Goal: Transaction & Acquisition: Subscribe to service/newsletter

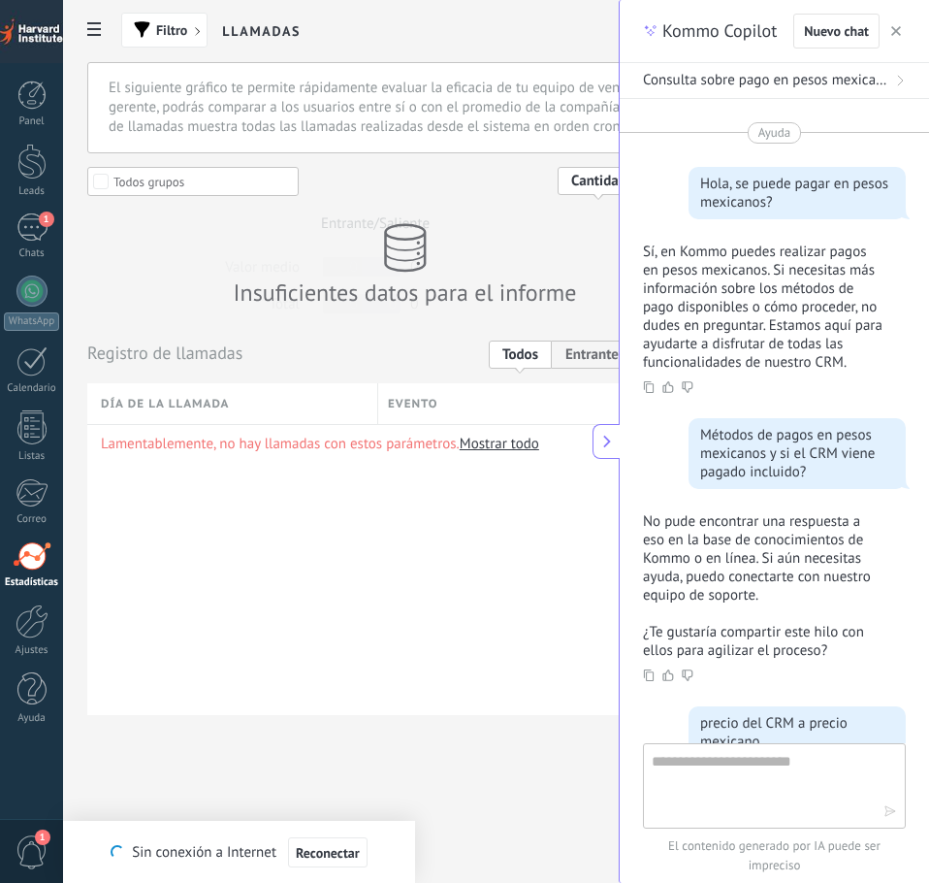
scroll to position [1504, 0]
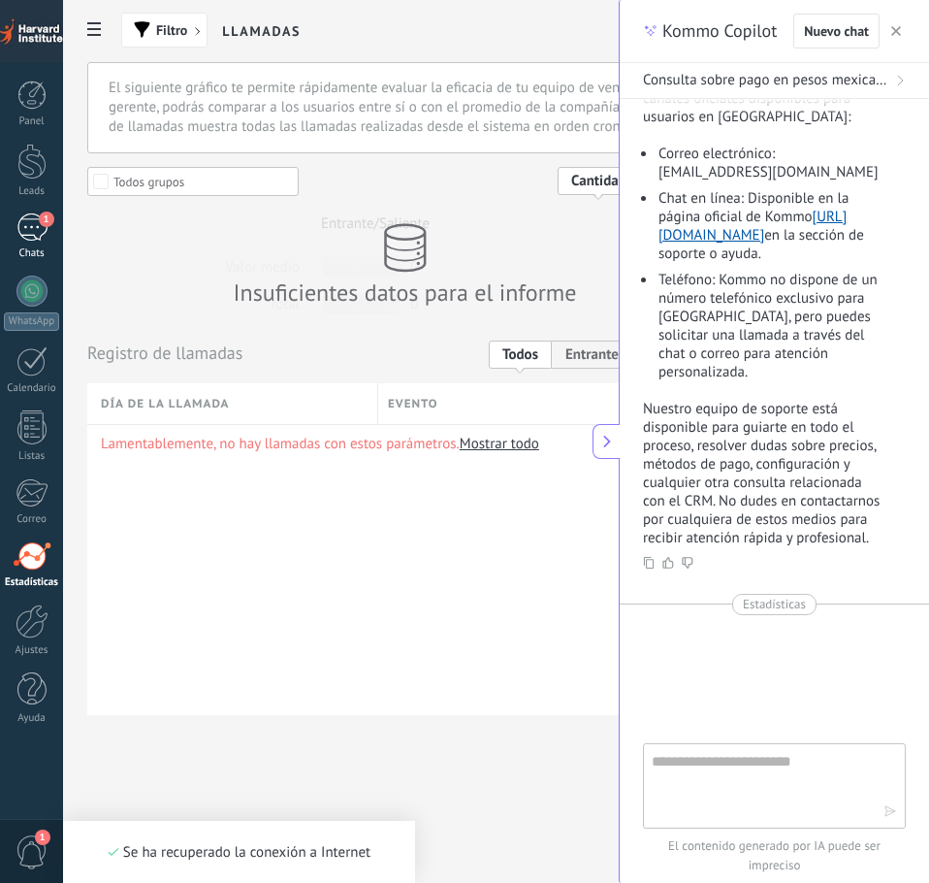
click at [40, 239] on div "1" at bounding box center [31, 227] width 31 height 28
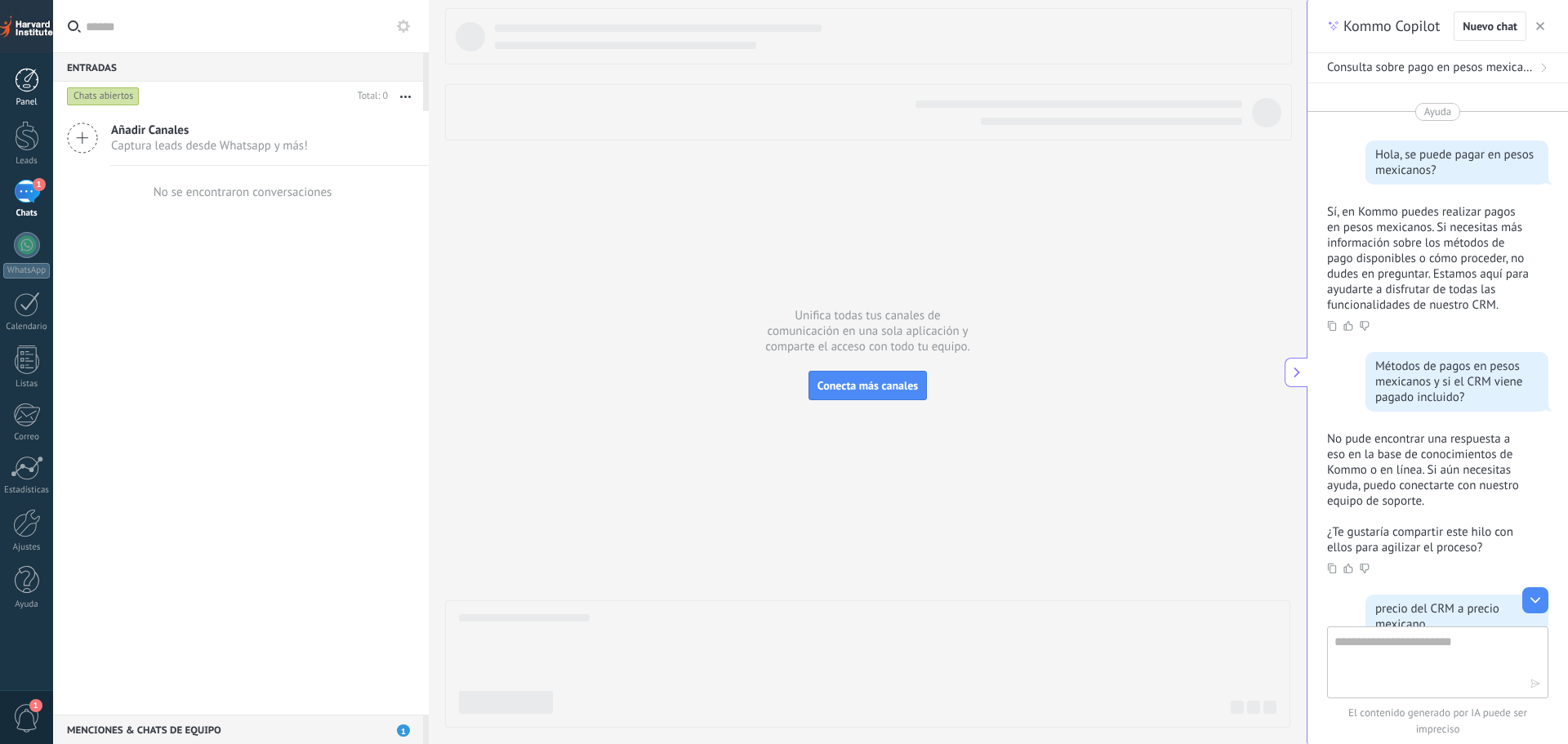
click at [26, 80] on div at bounding box center [26, 79] width 24 height 24
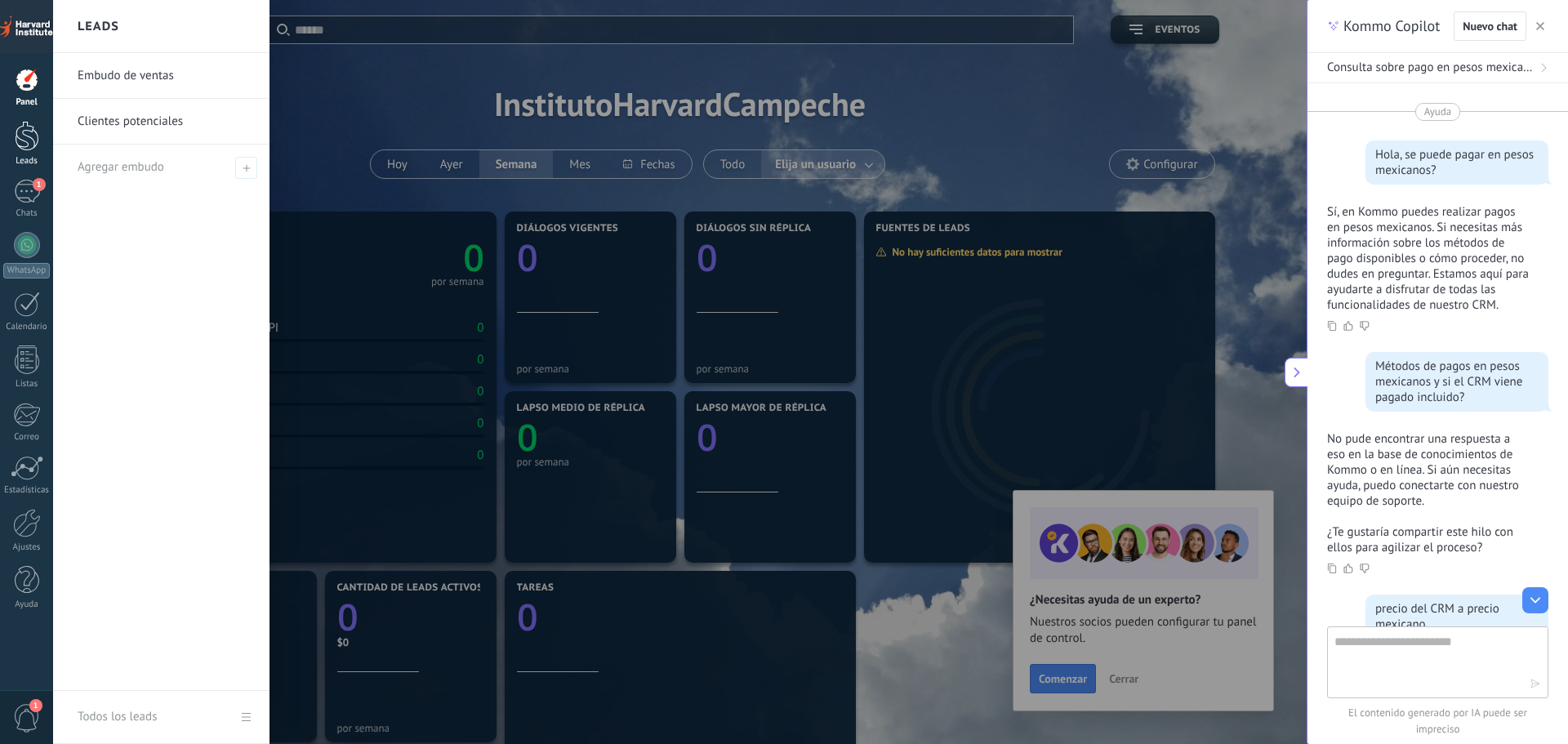
click at [18, 143] on div at bounding box center [26, 136] width 24 height 30
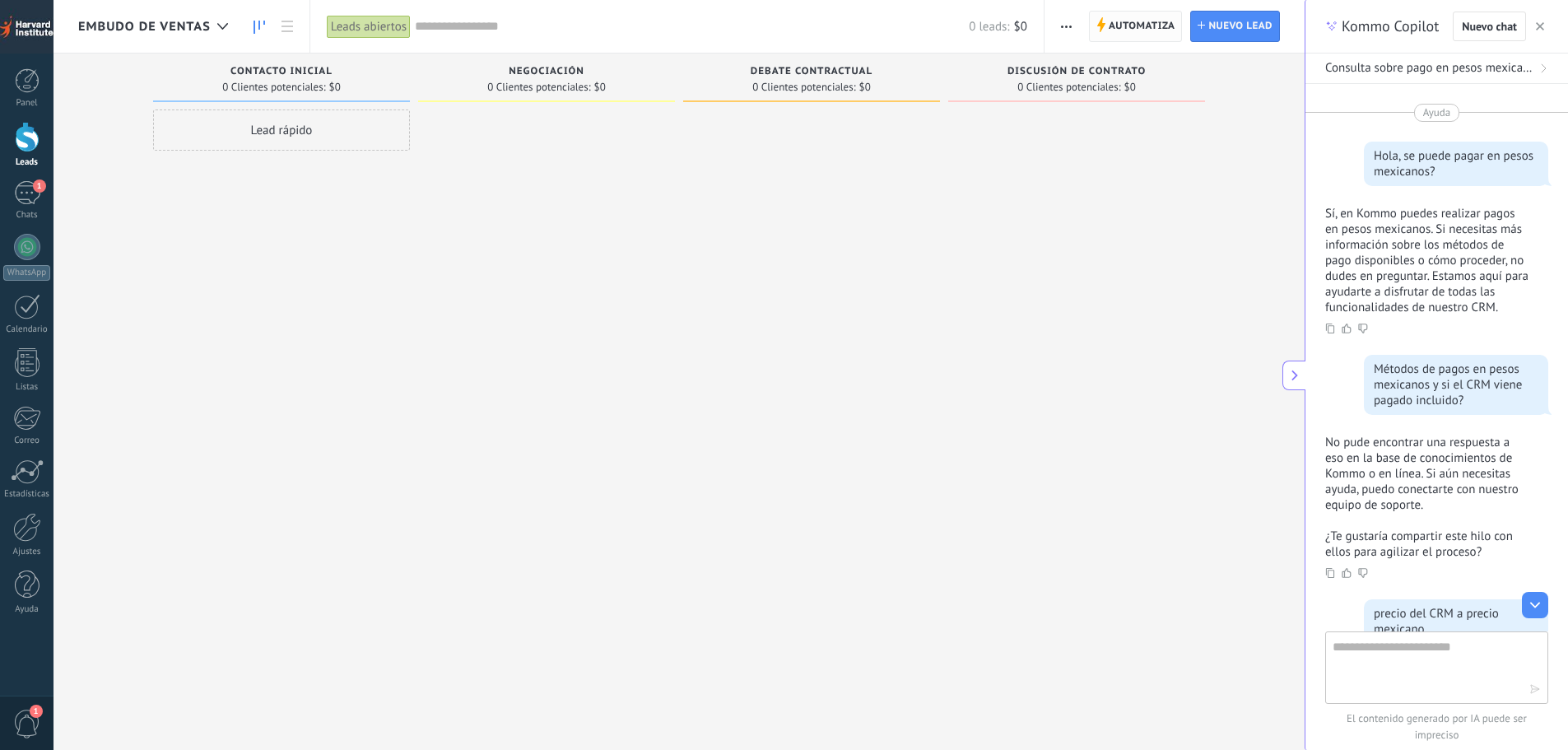
click at [787, 32] on span "Automatiza" at bounding box center [1141, 26] width 67 height 30
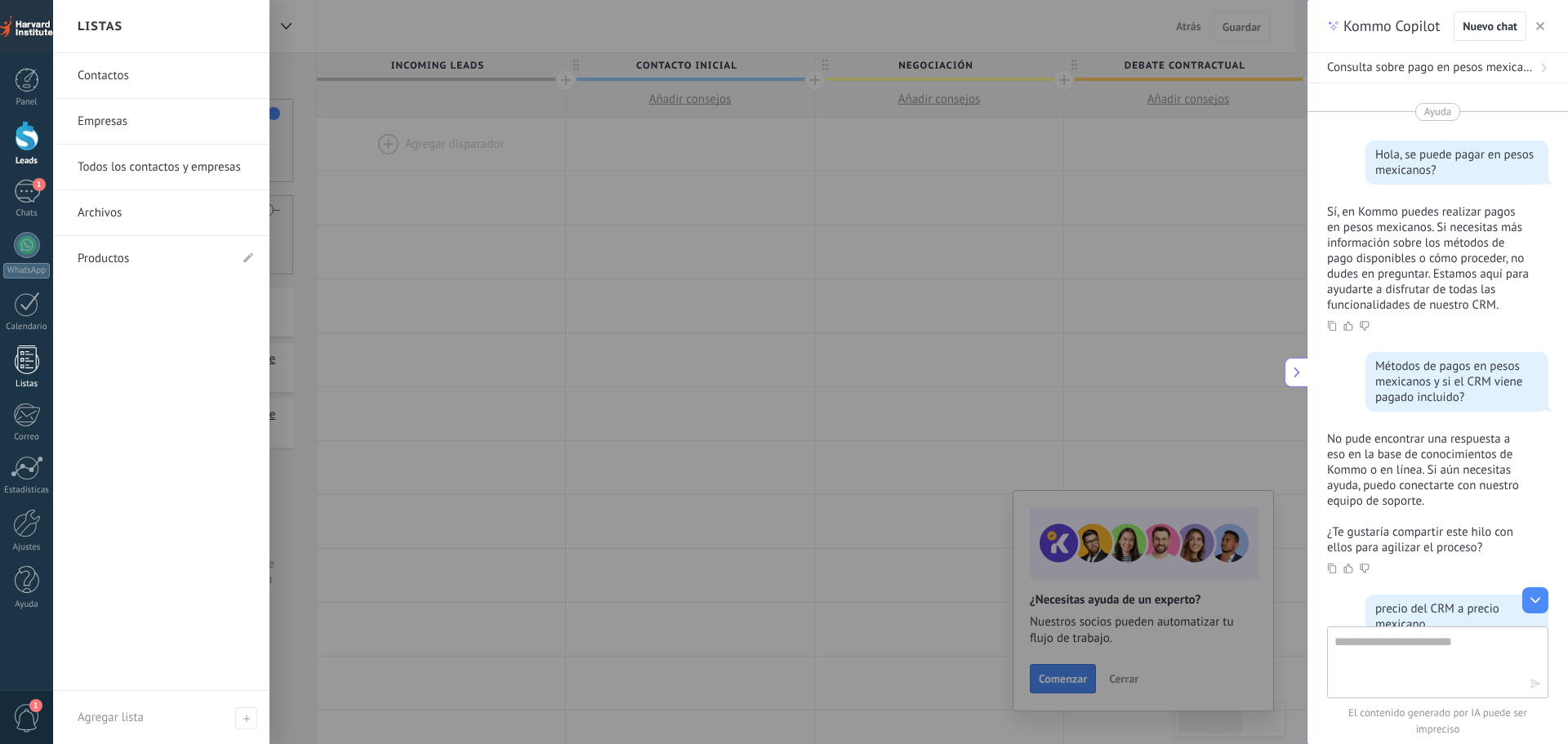
click at [16, 359] on div at bounding box center [26, 359] width 24 height 29
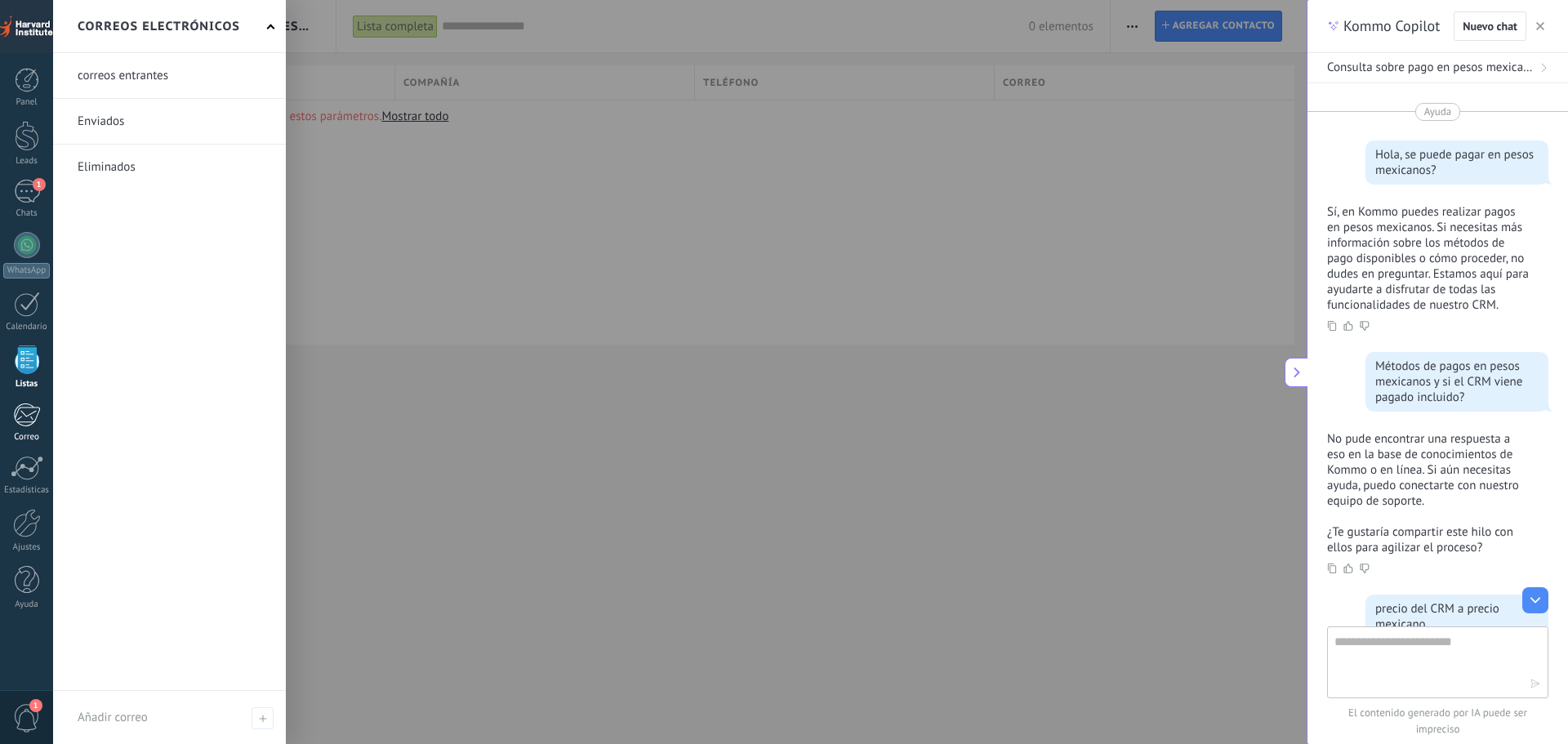
click at [16, 416] on div at bounding box center [27, 414] width 27 height 24
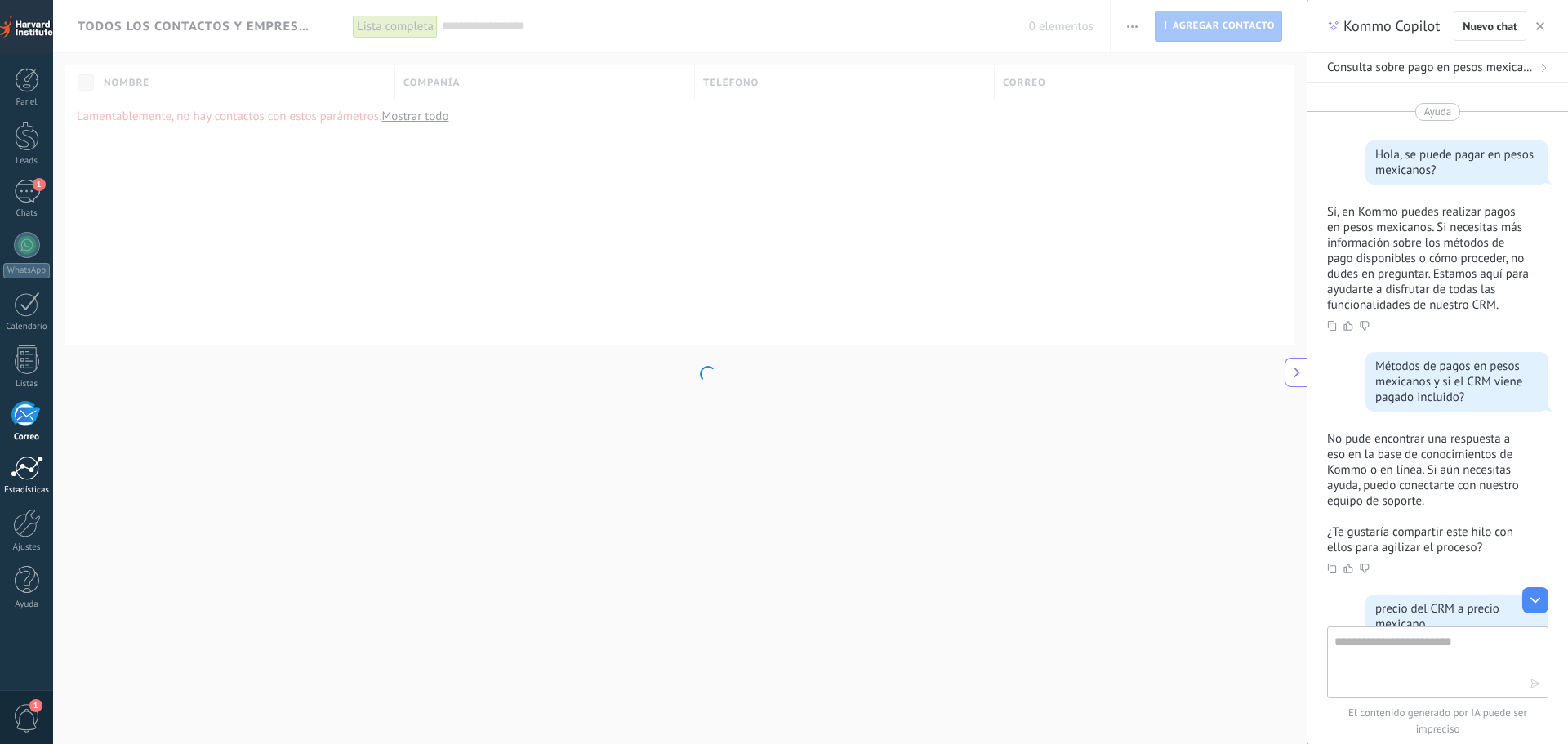
click at [19, 475] on div at bounding box center [27, 467] width 33 height 24
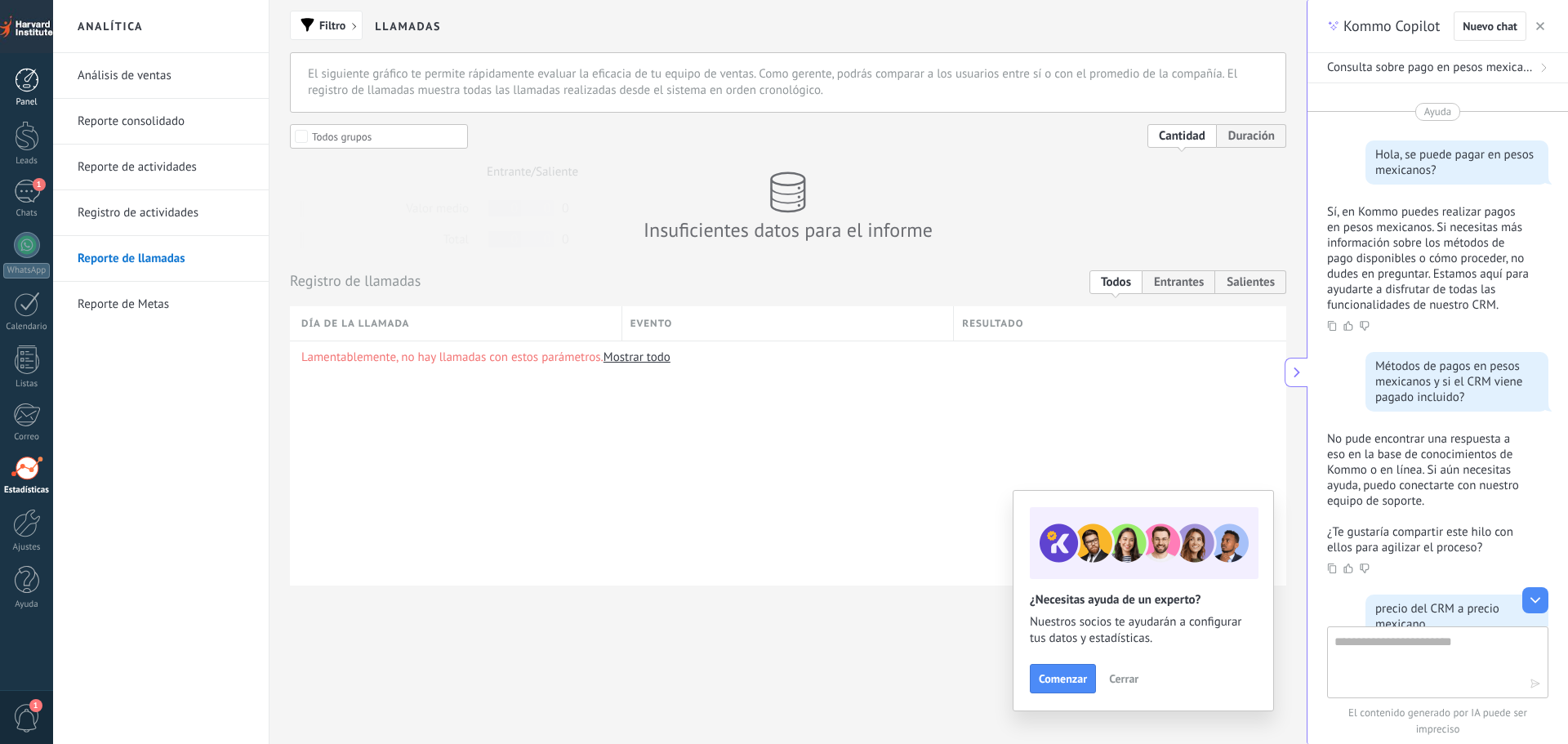
click at [29, 83] on div at bounding box center [26, 79] width 24 height 24
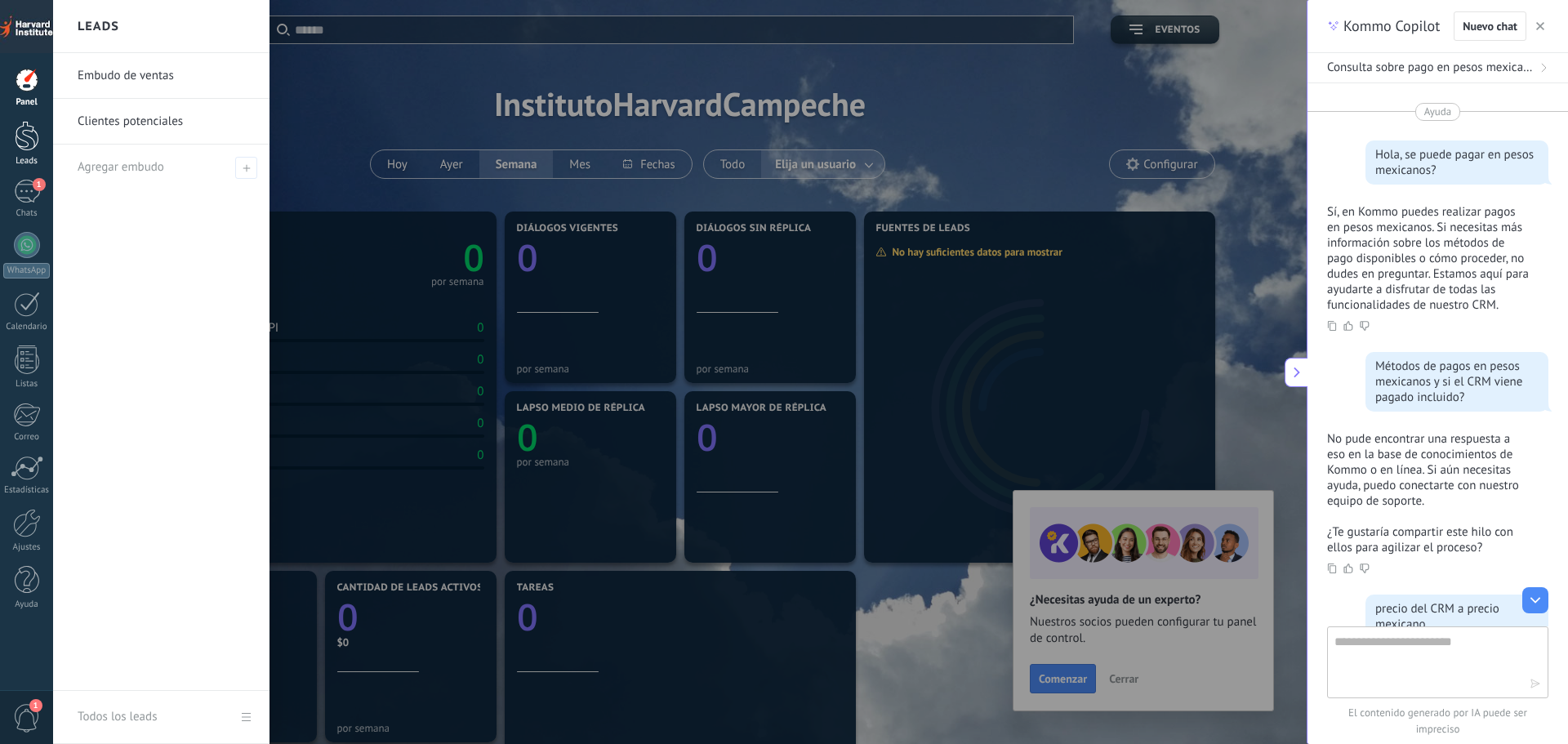
click at [22, 145] on div at bounding box center [26, 136] width 24 height 30
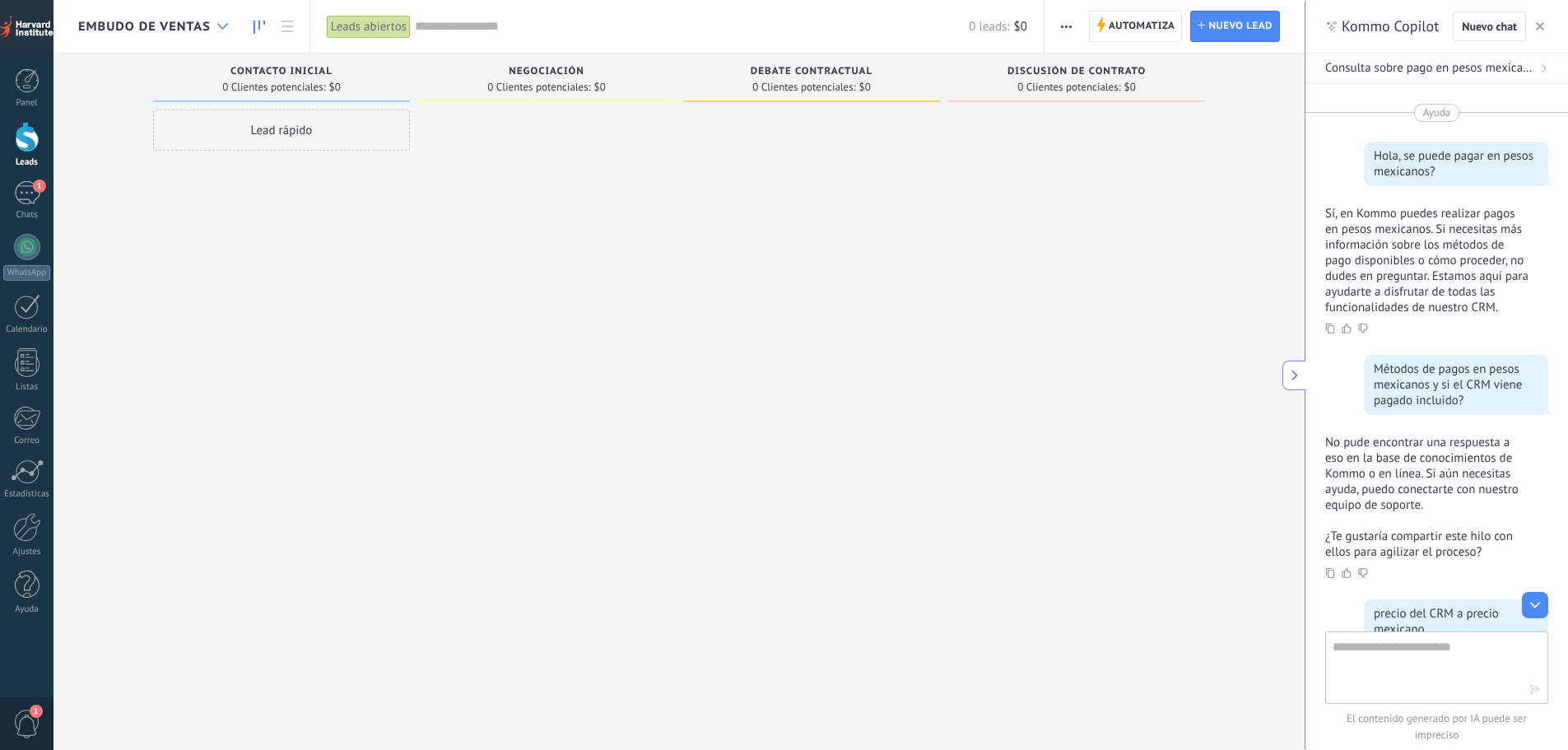
click at [217, 11] on div at bounding box center [222, 27] width 27 height 32
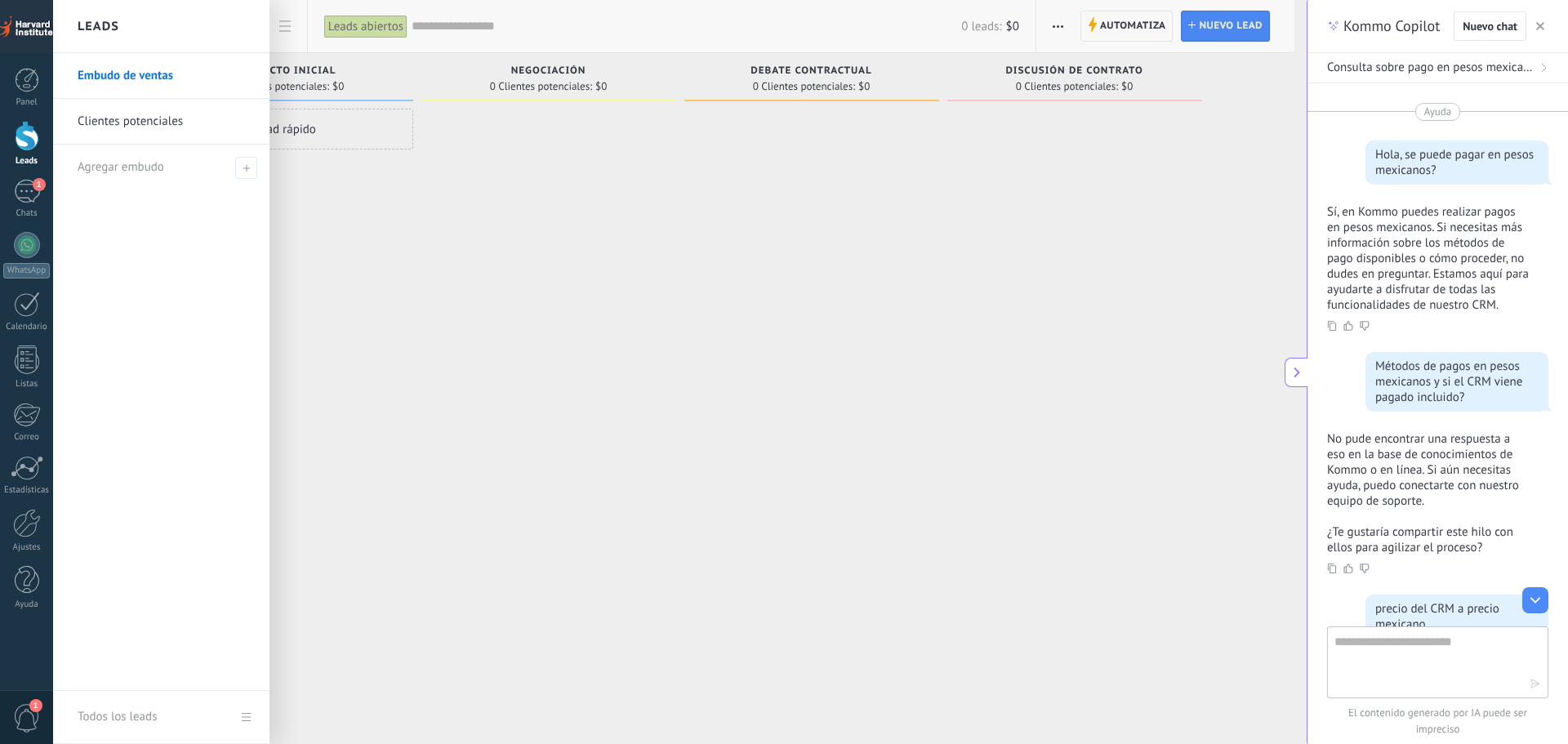
click at [122, 121] on link "Clientes potenciales" at bounding box center [165, 121] width 176 height 45
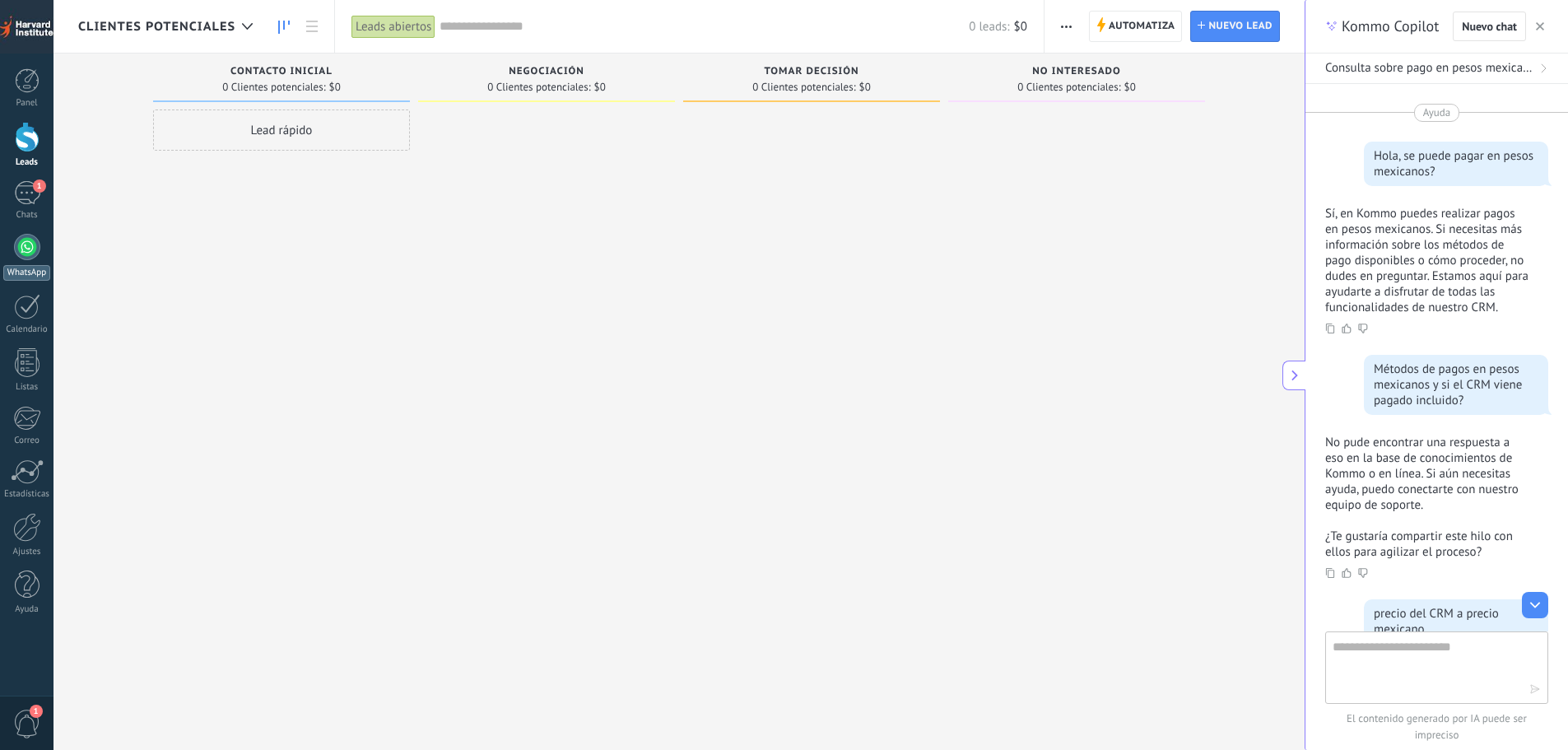
click at [24, 240] on div at bounding box center [26, 246] width 26 height 26
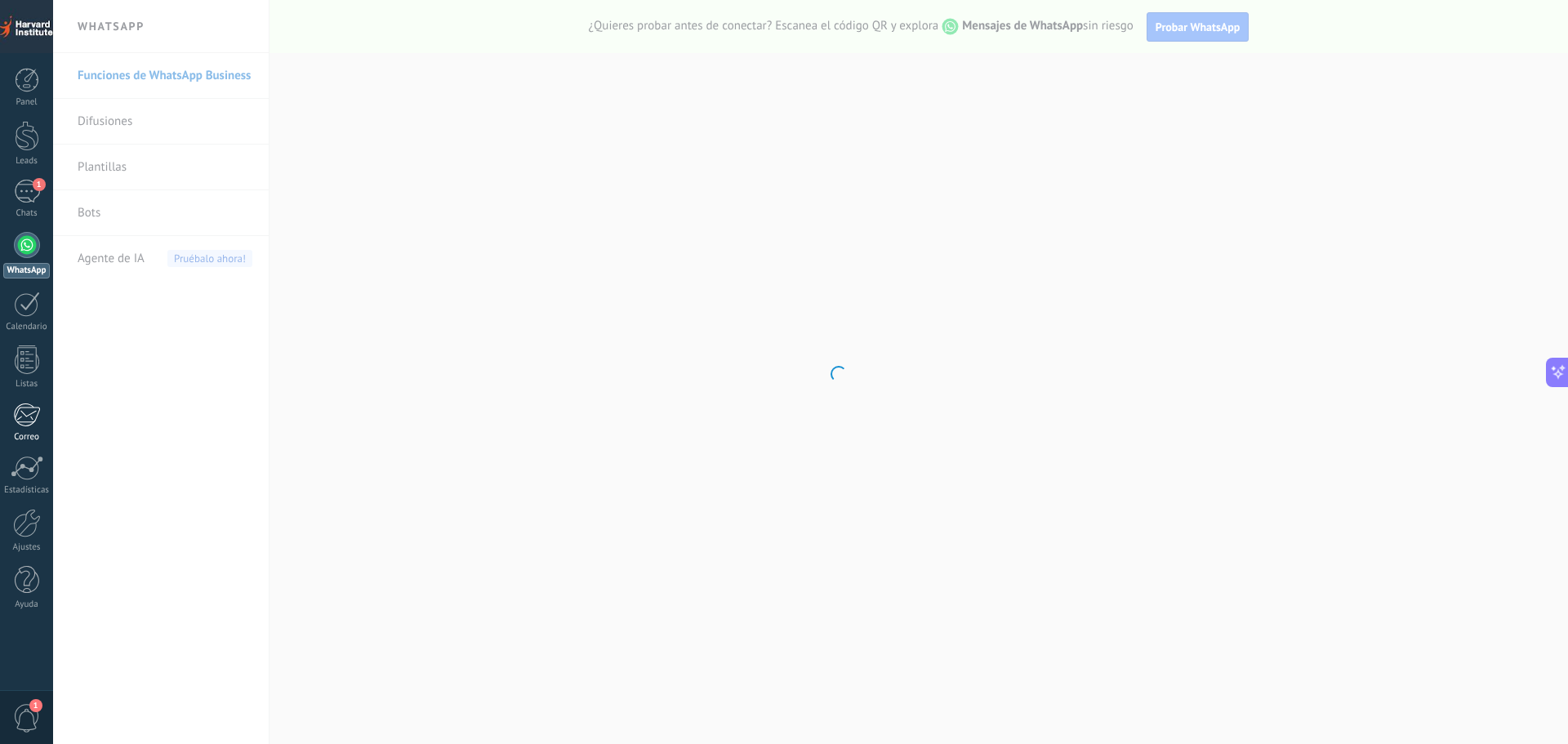
scroll to position [1229, 0]
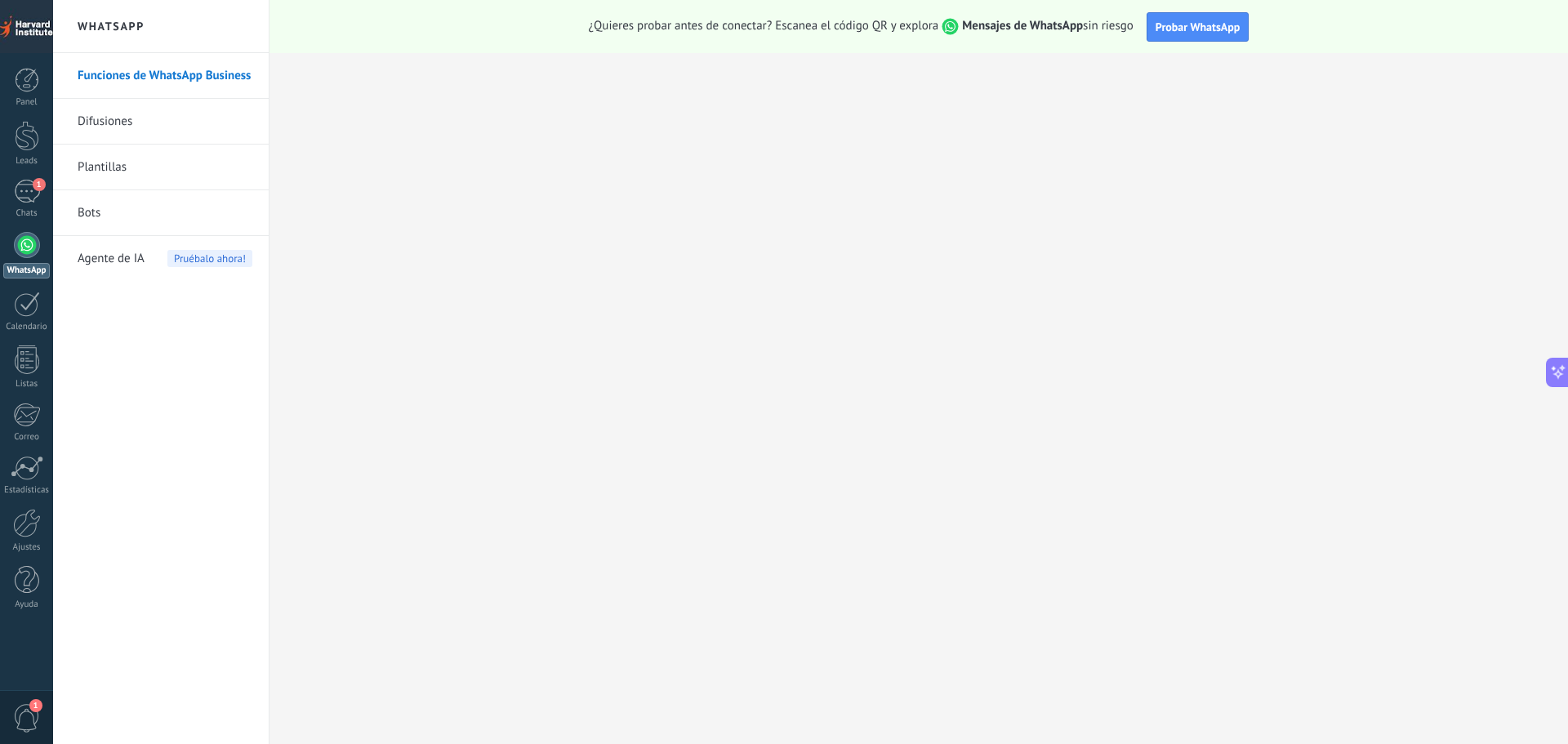
click at [24, 709] on span "1" at bounding box center [27, 718] width 28 height 29
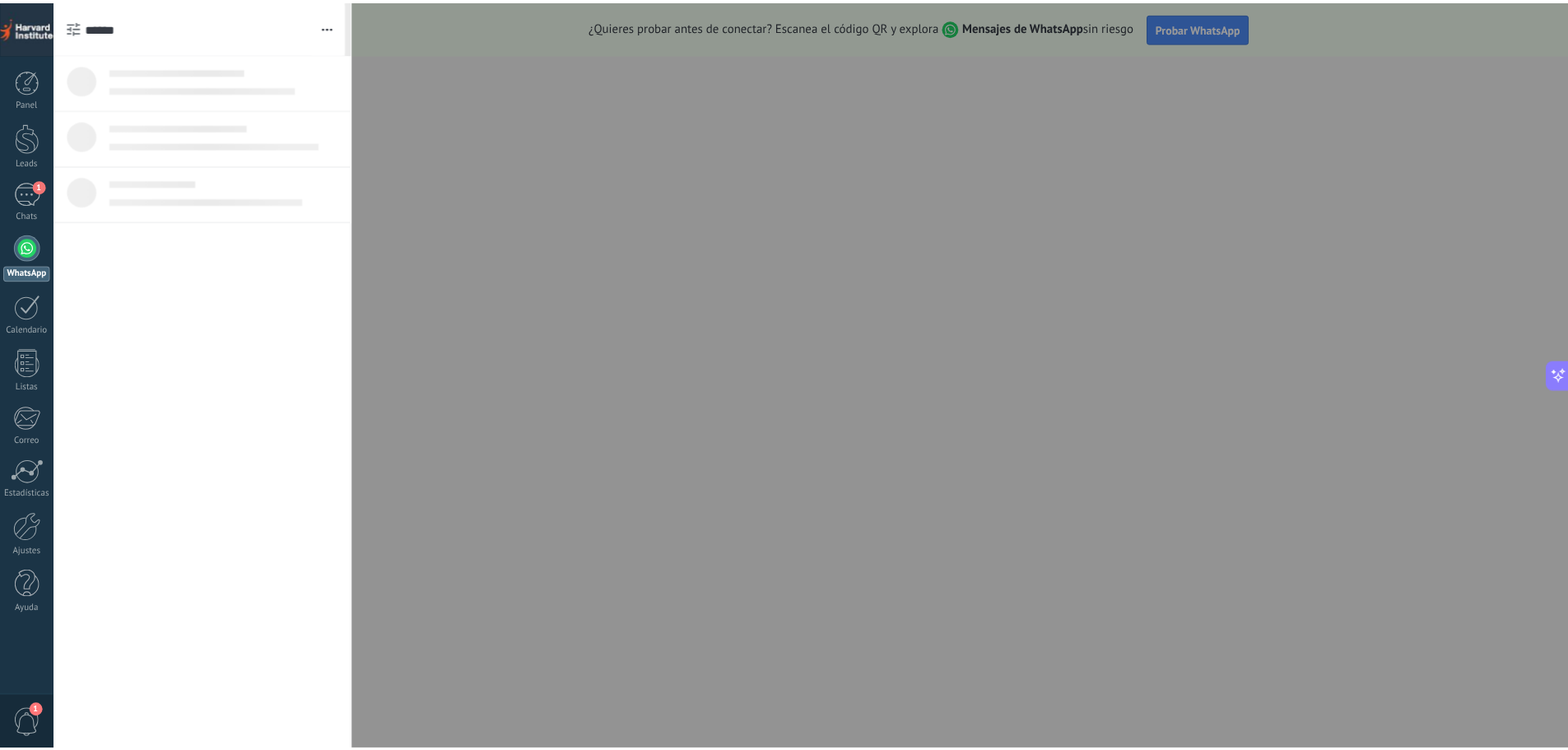
scroll to position [0, 0]
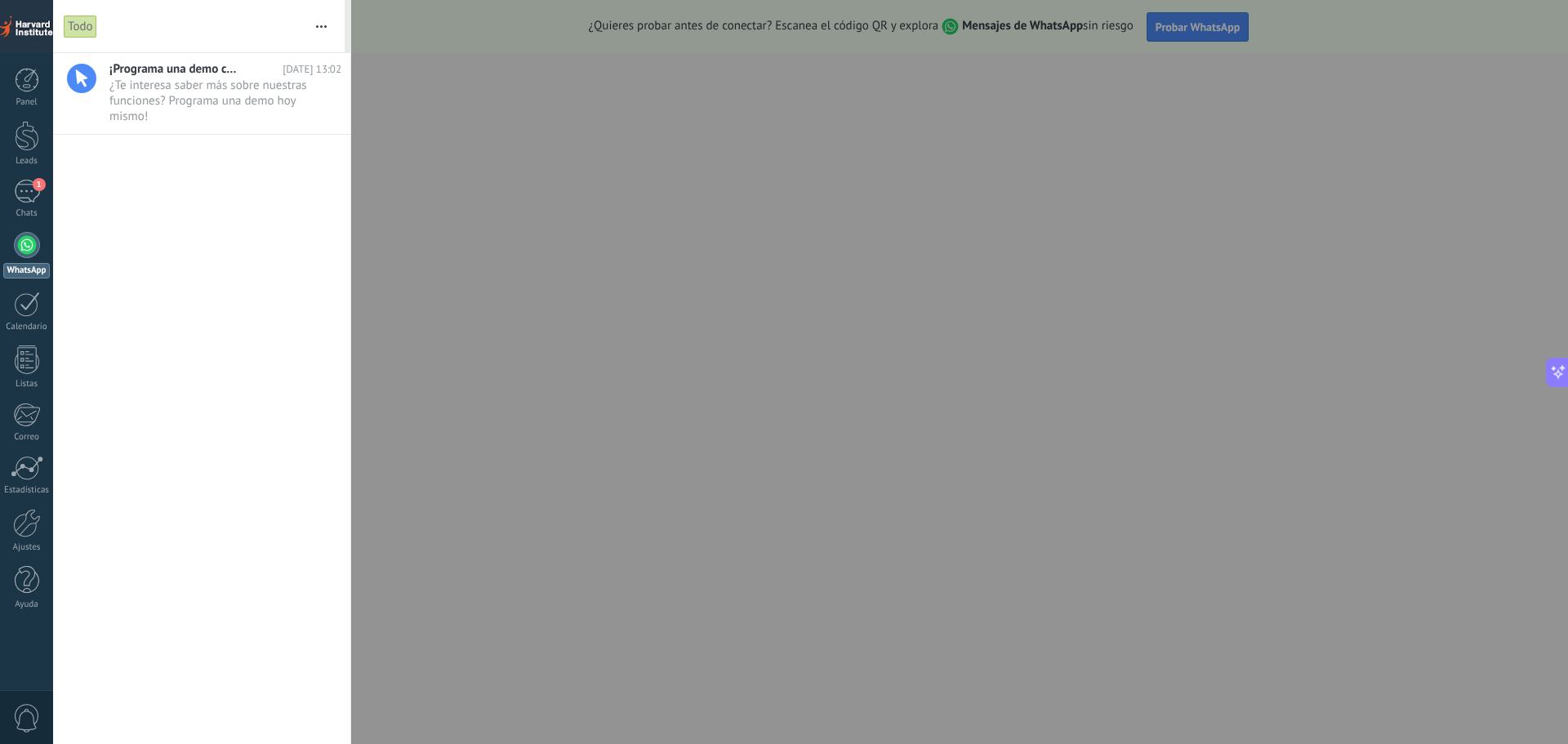
click at [848, 474] on div at bounding box center [784, 372] width 1568 height 744
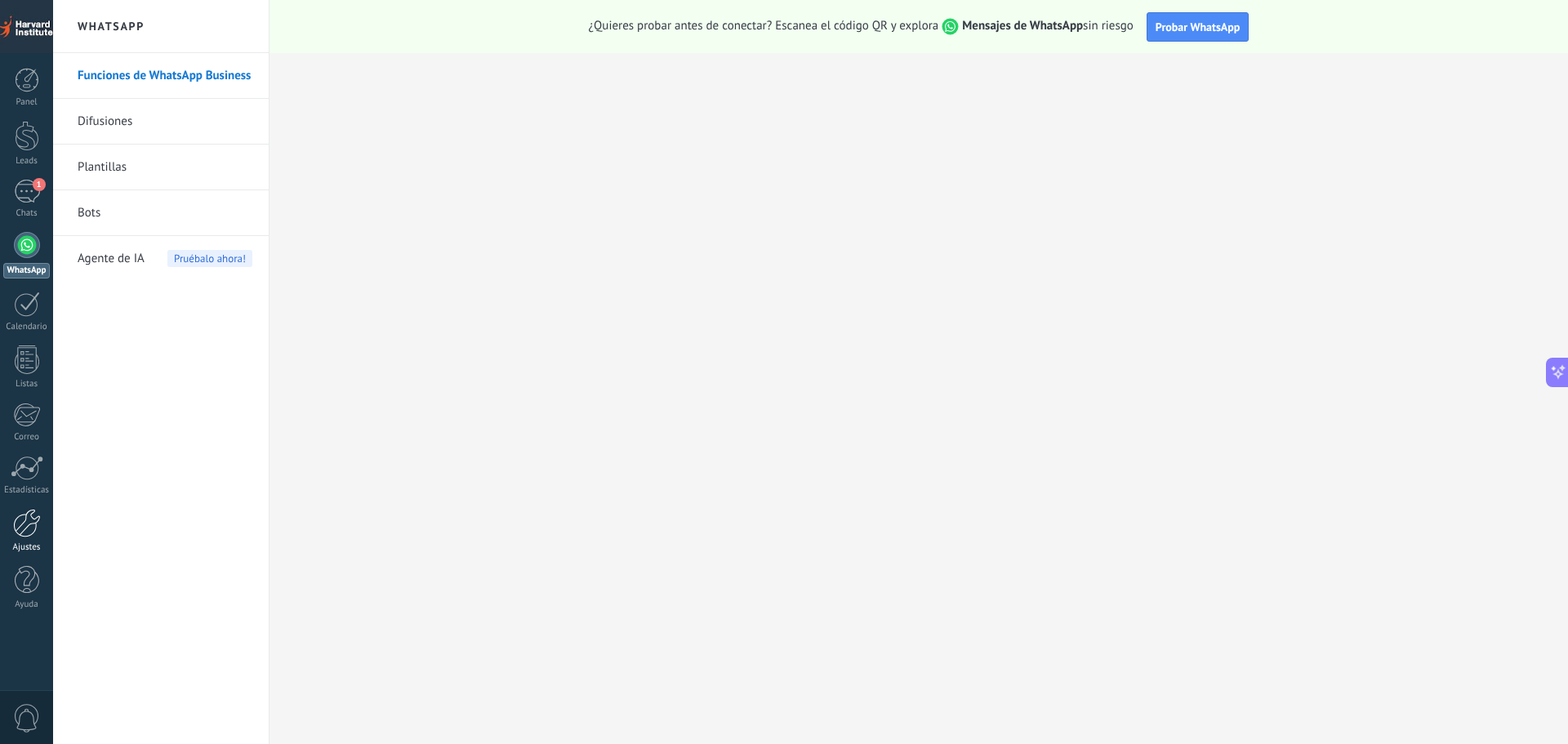
click at [27, 521] on div at bounding box center [27, 523] width 28 height 29
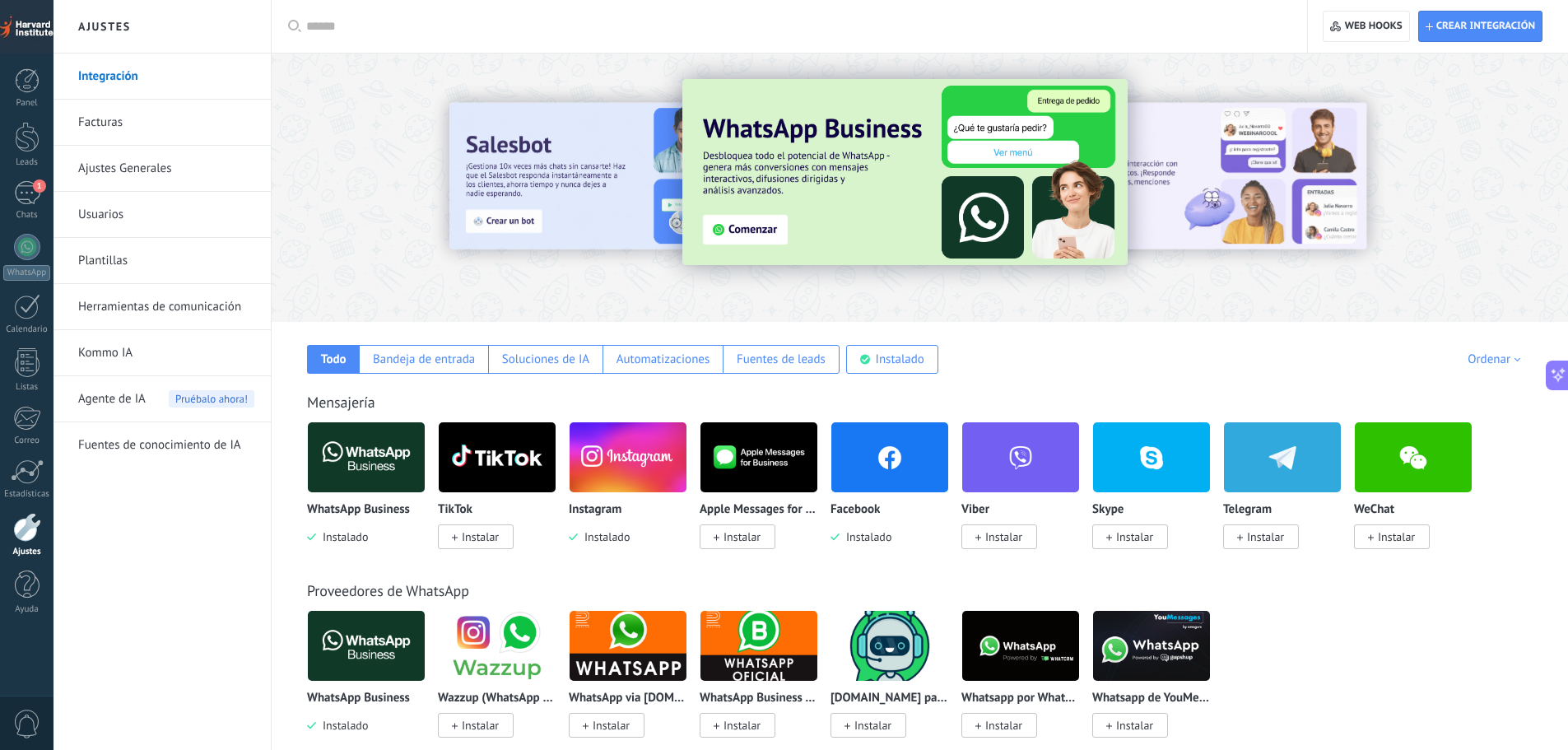
click at [98, 125] on link "Facturas" at bounding box center [166, 122] width 176 height 46
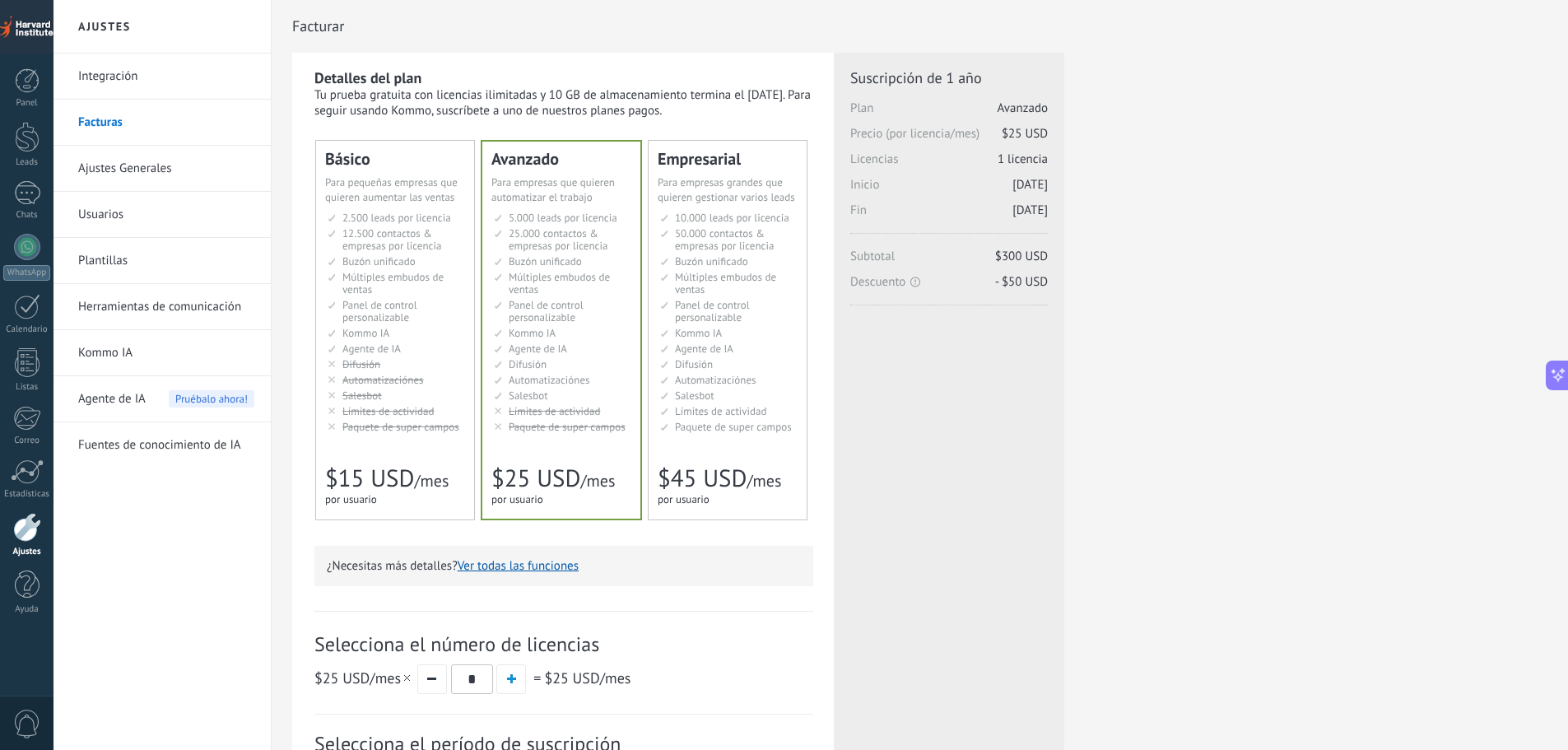
scroll to position [82, 0]
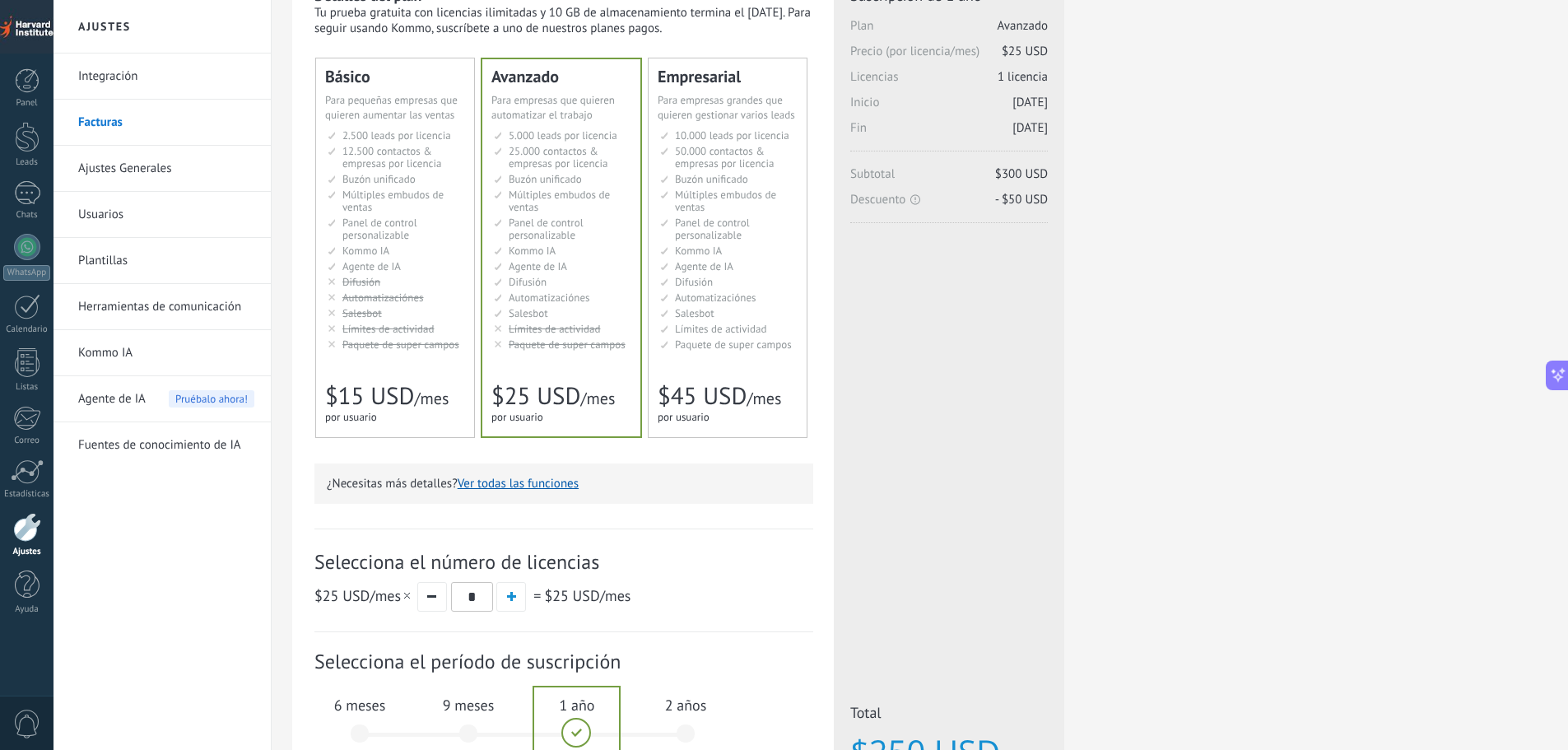
click at [416, 249] on li "Kommo AI Kommo AI Kommo IA Kommo AI Kommo IA Kommo AI Kommo AI" at bounding box center [396, 250] width 137 height 13
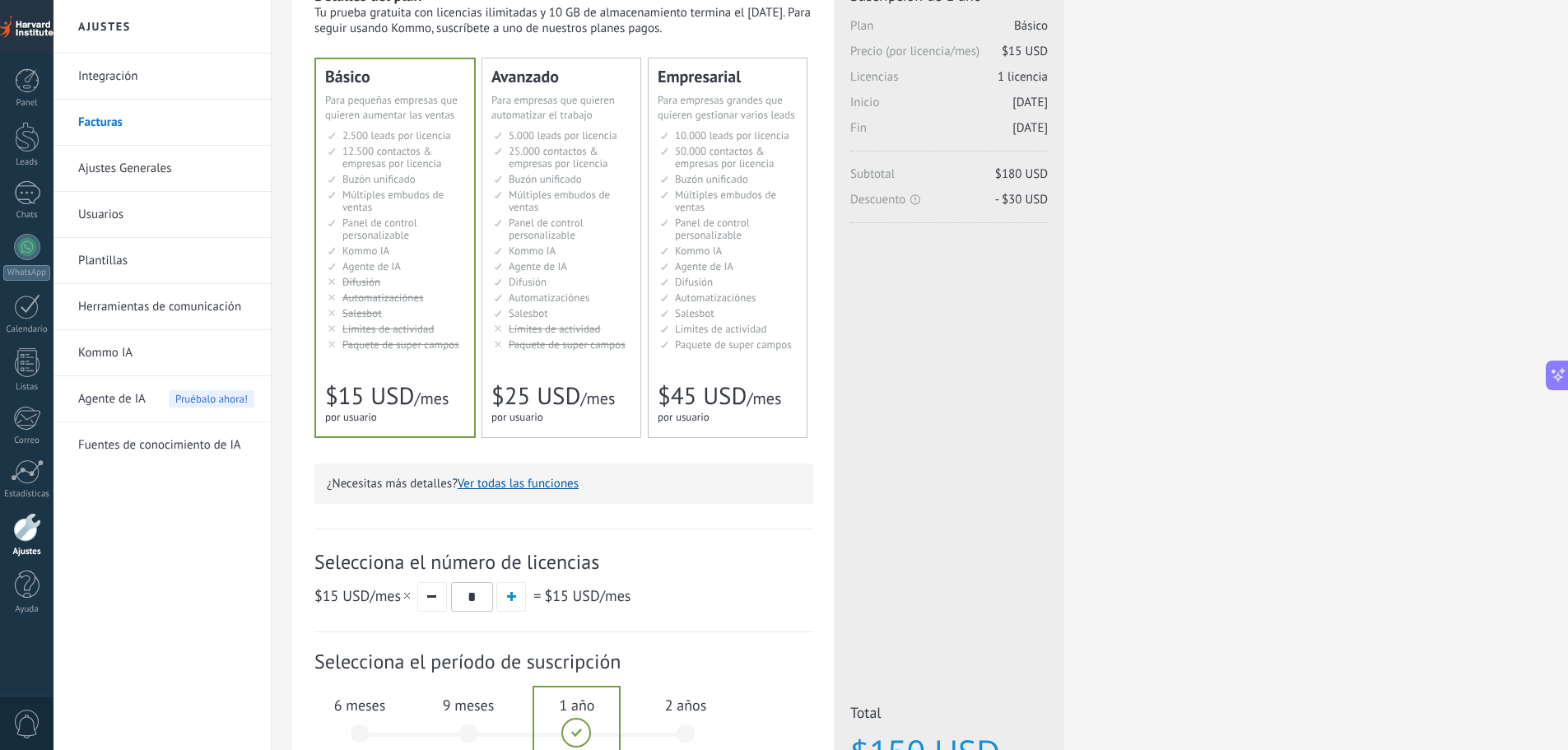
click at [603, 226] on li "Настраиваемый рабочий стол Customizable dashboard Panel de control personalizab…" at bounding box center [563, 228] width 137 height 25
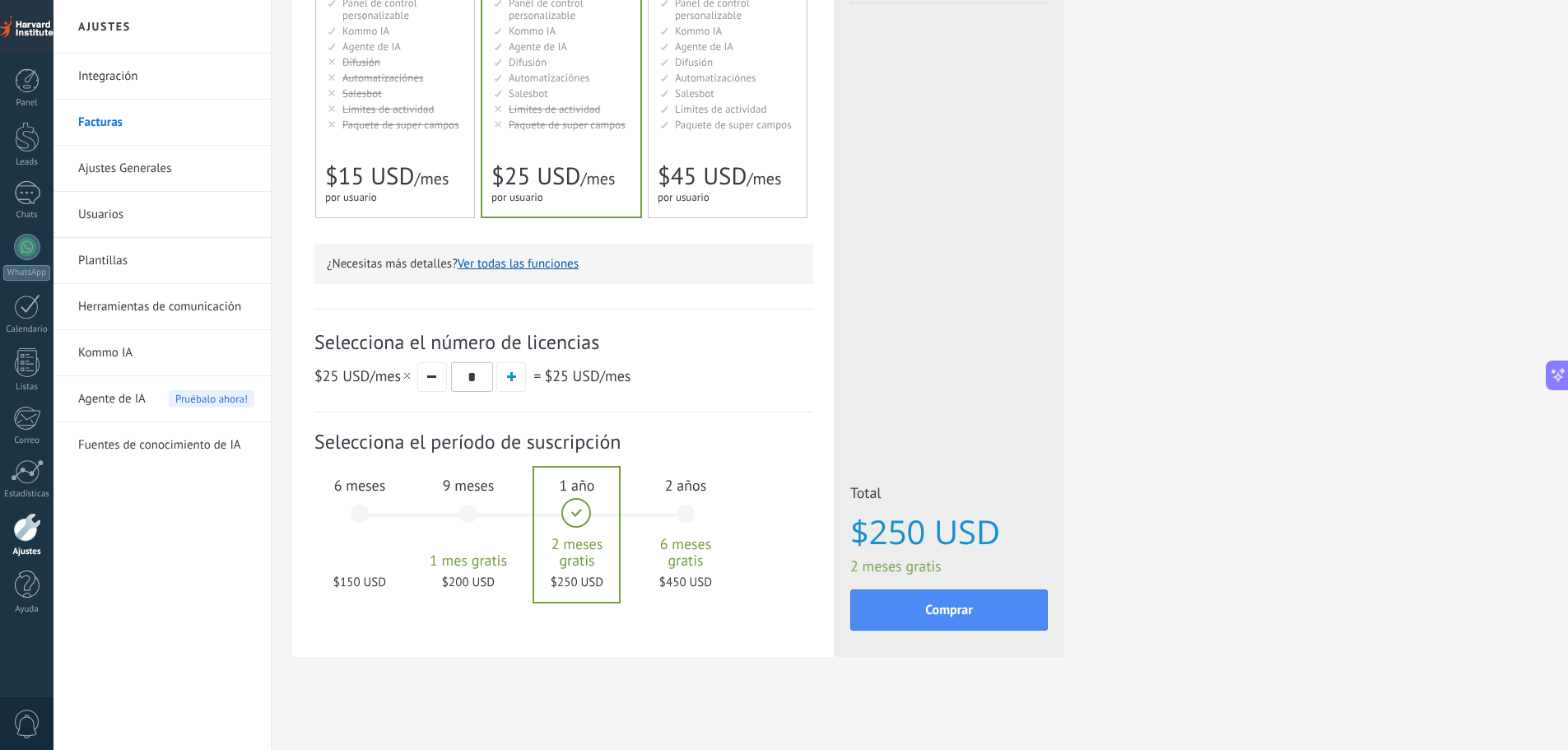
scroll to position [305, 0]
click at [361, 511] on div "6 meses $150 USD" at bounding box center [359, 519] width 89 height 116
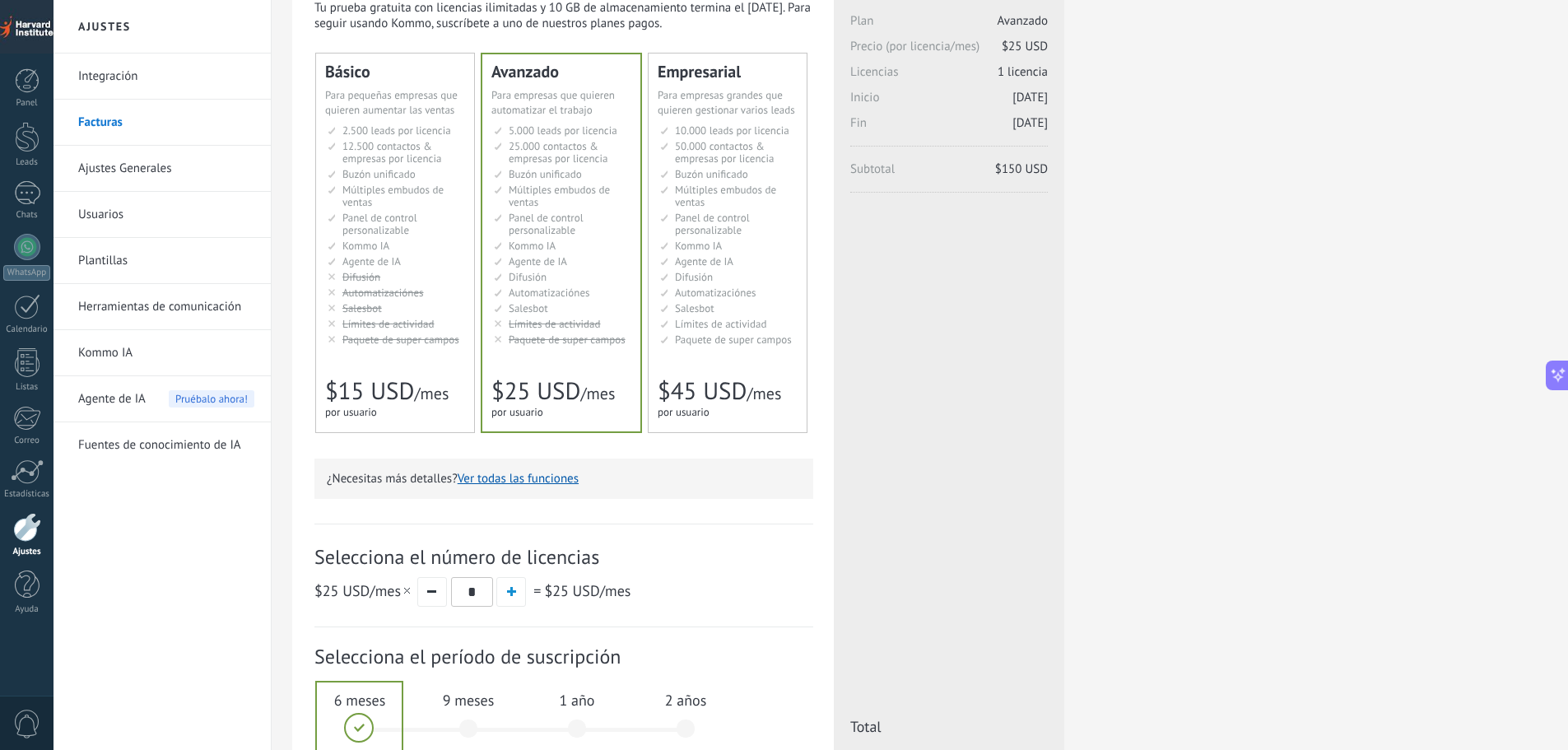
scroll to position [0, 0]
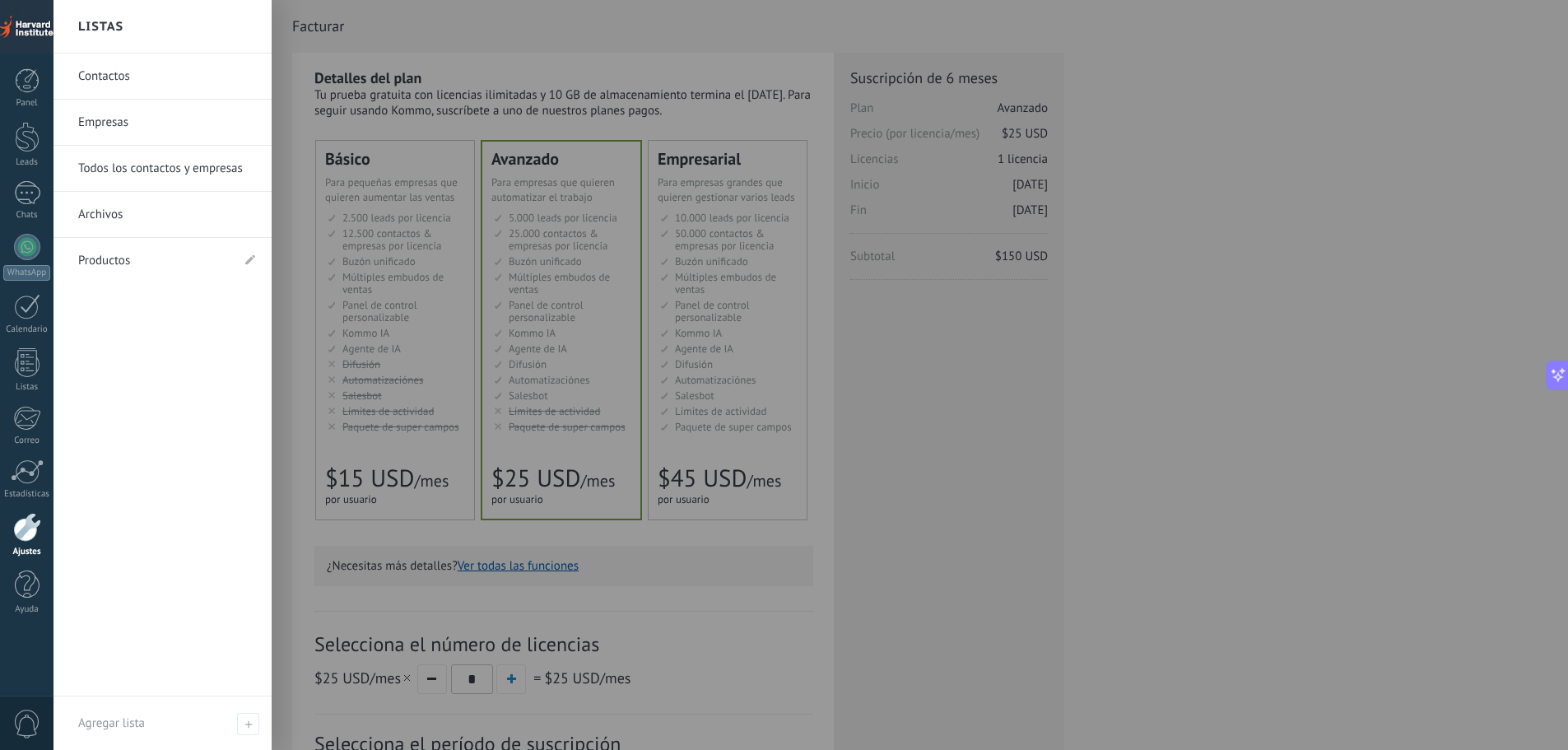
click at [23, 528] on div at bounding box center [27, 527] width 28 height 29
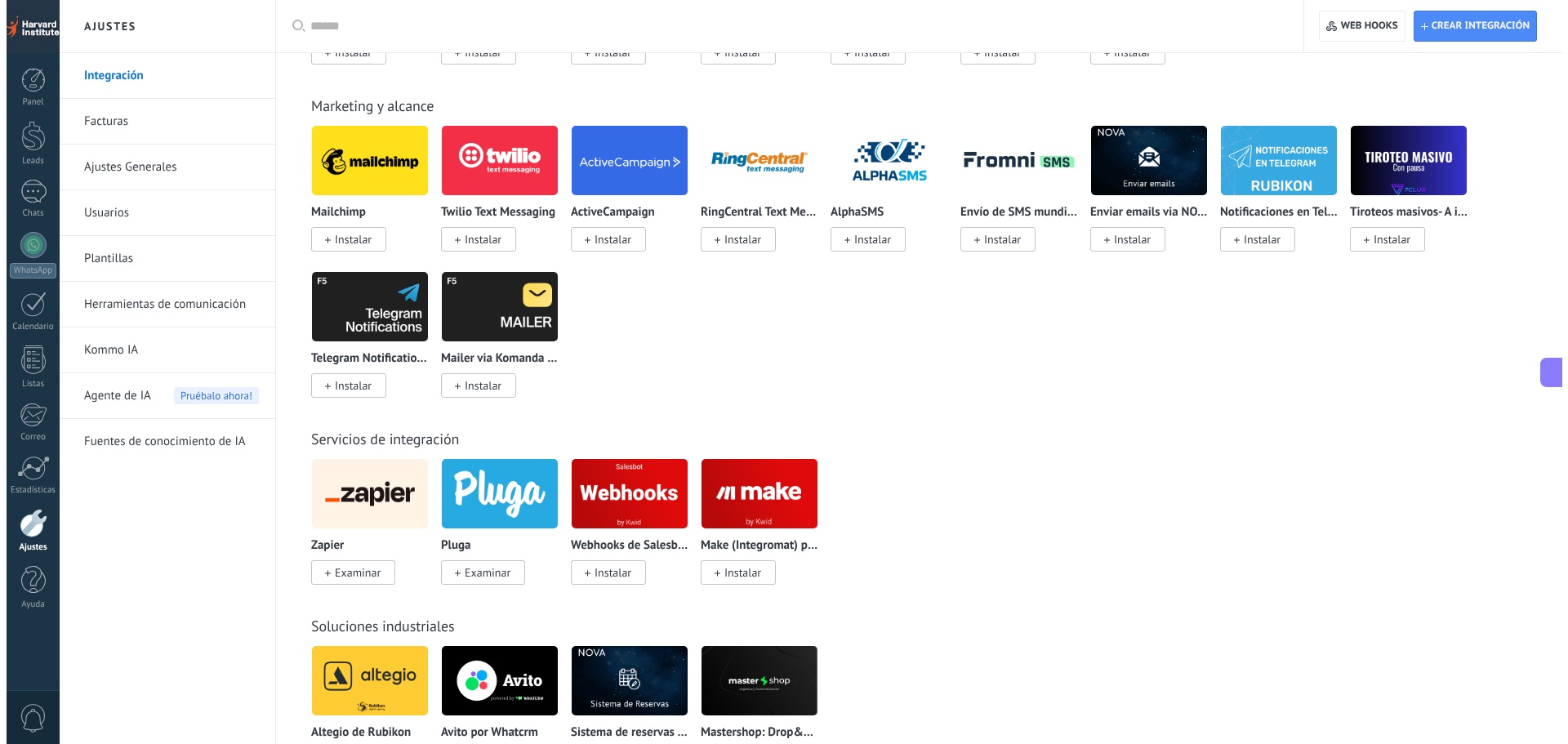
scroll to position [2248, 0]
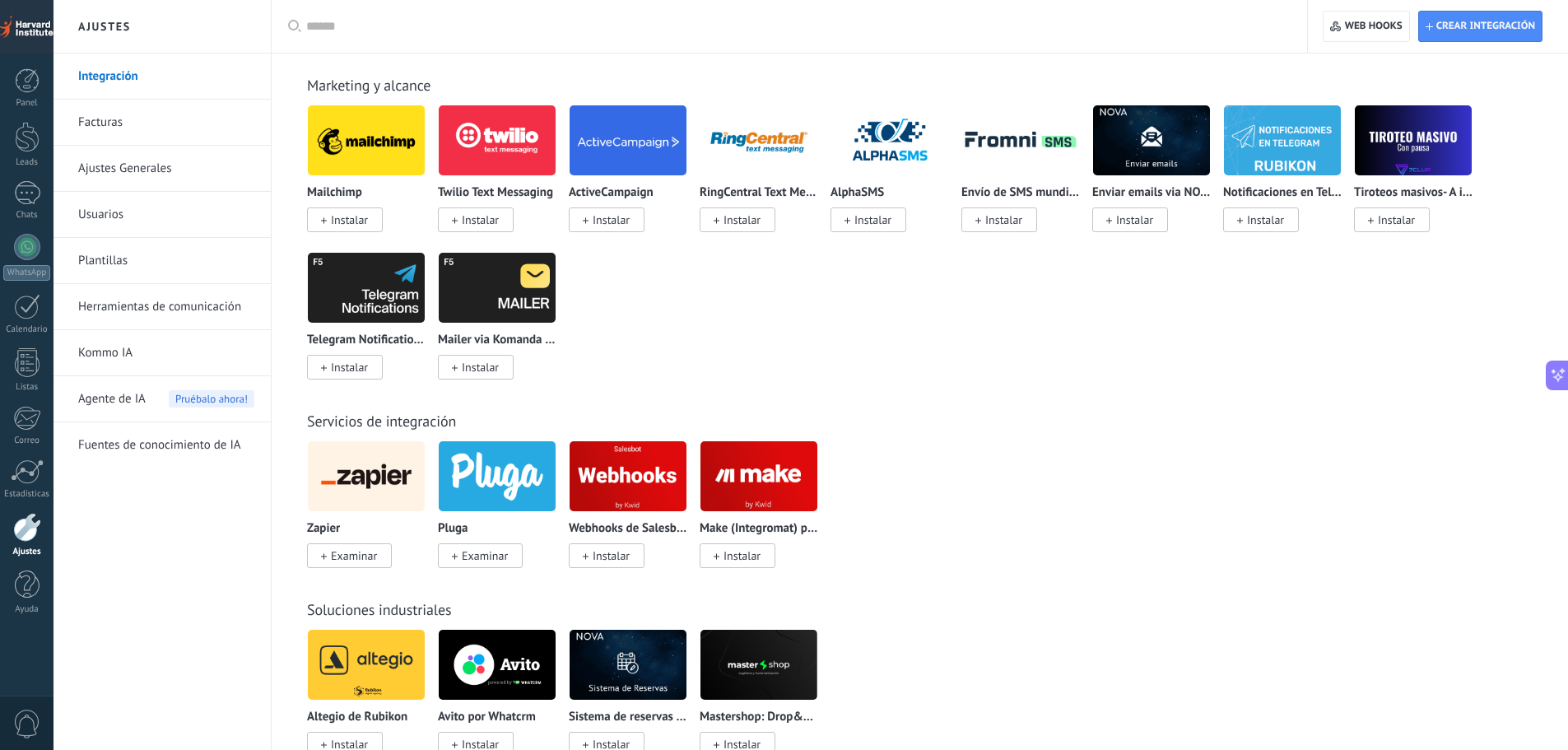
click at [356, 479] on img at bounding box center [367, 476] width 117 height 80
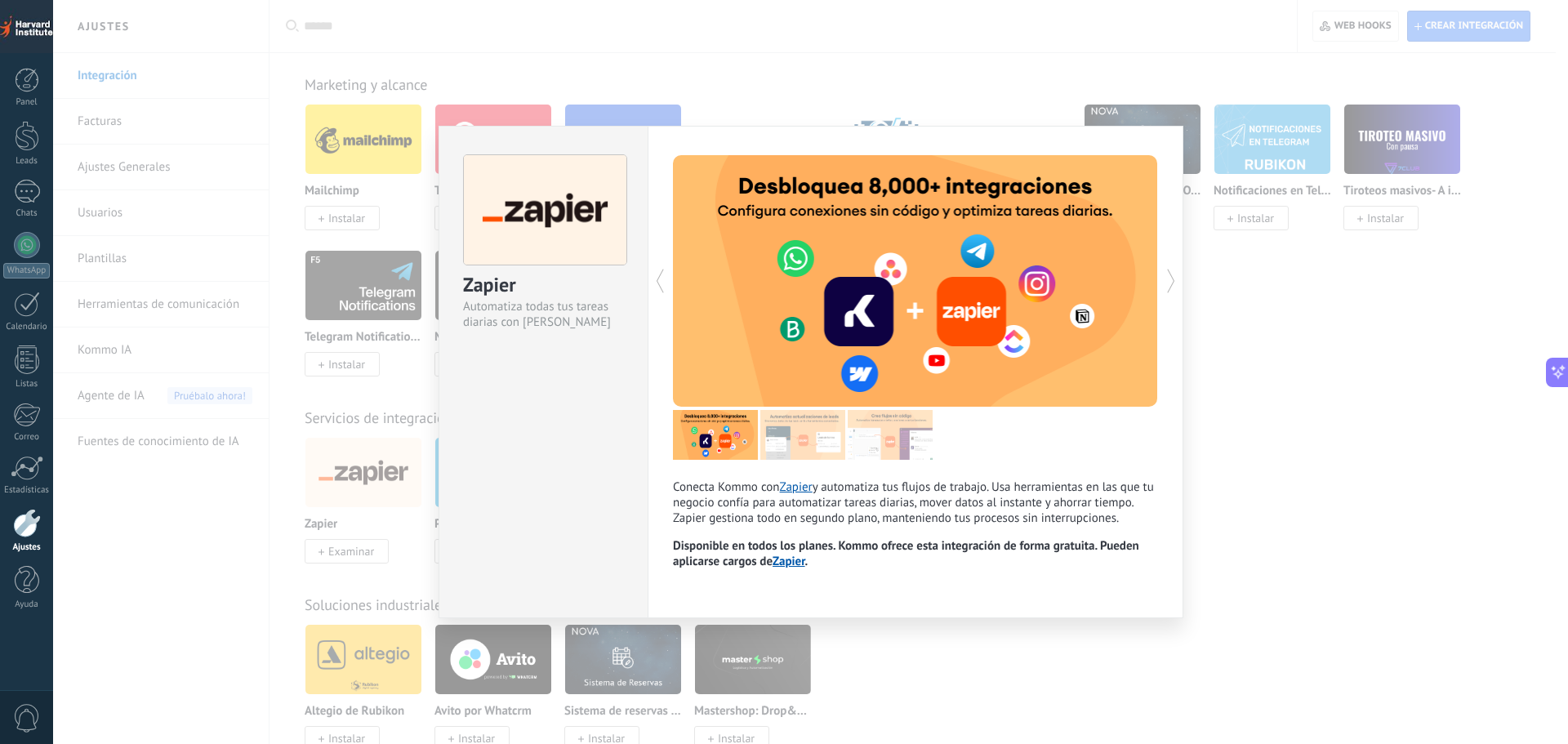
click at [797, 566] on link "Zapier" at bounding box center [788, 561] width 32 height 15
